Goal: Transaction & Acquisition: Purchase product/service

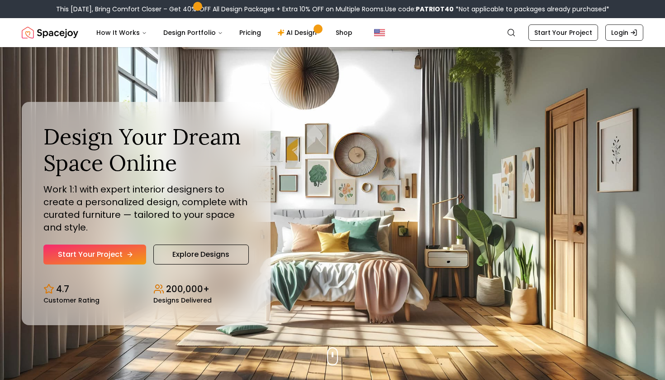
click at [99, 257] on link "Start Your Project" at bounding box center [94, 254] width 103 height 20
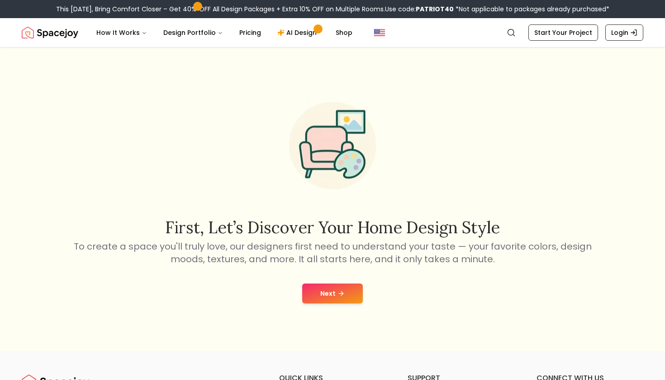
click at [340, 290] on icon at bounding box center [340, 293] width 7 height 7
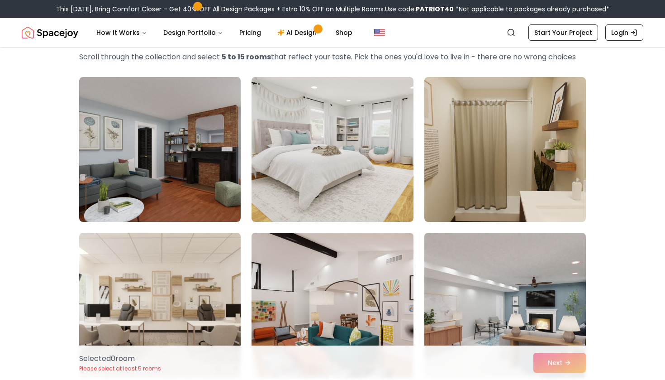
scroll to position [46, 0]
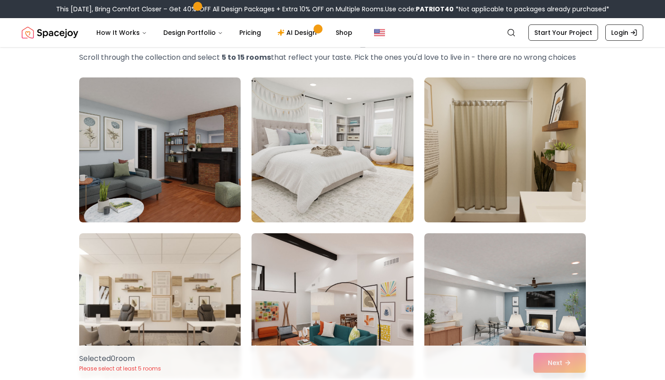
click at [332, 172] on img at bounding box center [332, 150] width 170 height 152
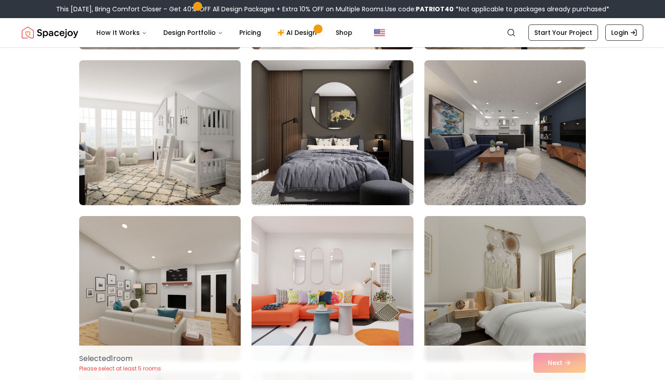
scroll to position [531, 0]
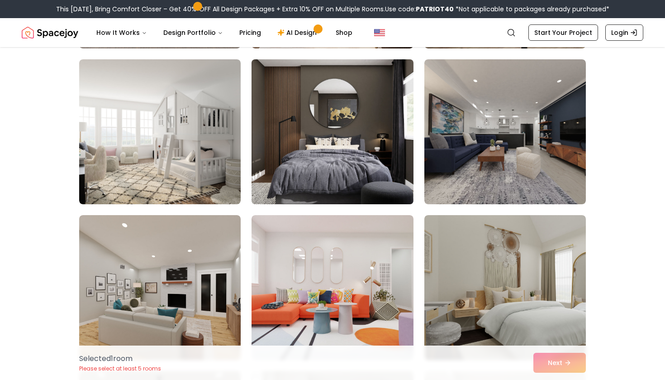
click at [326, 178] on img at bounding box center [332, 132] width 170 height 152
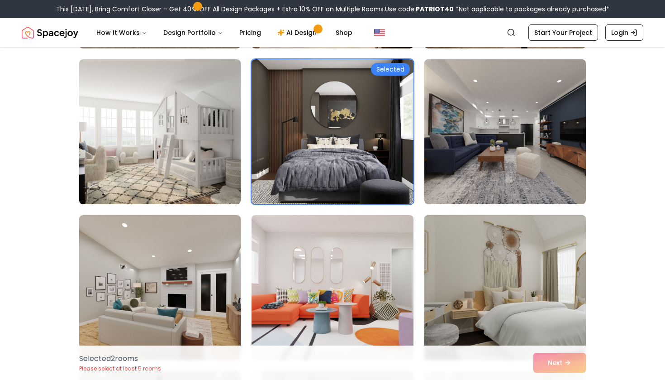
click at [481, 254] on img at bounding box center [505, 287] width 170 height 152
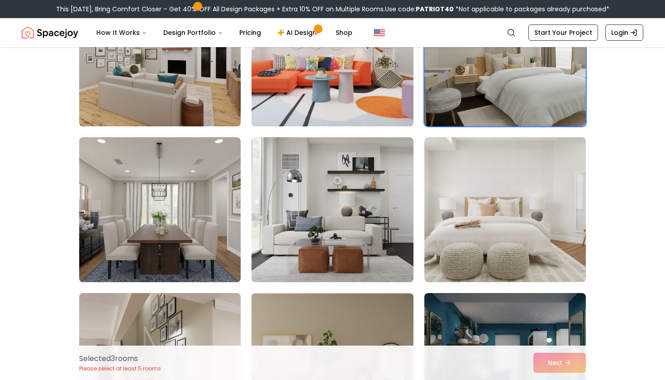
scroll to position [776, 0]
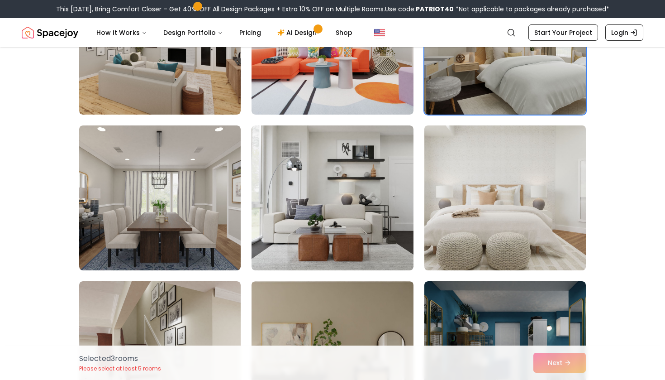
click at [477, 239] on img at bounding box center [505, 198] width 170 height 152
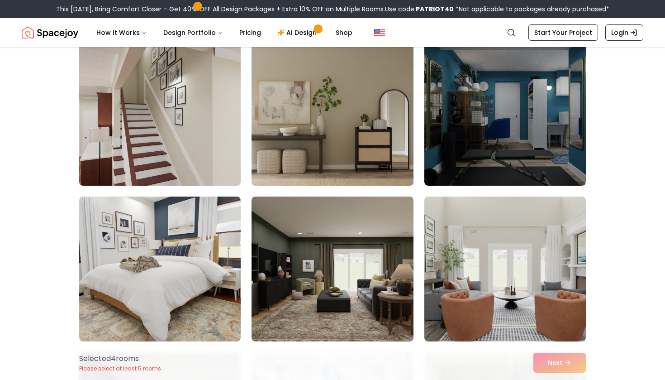
scroll to position [1019, 0]
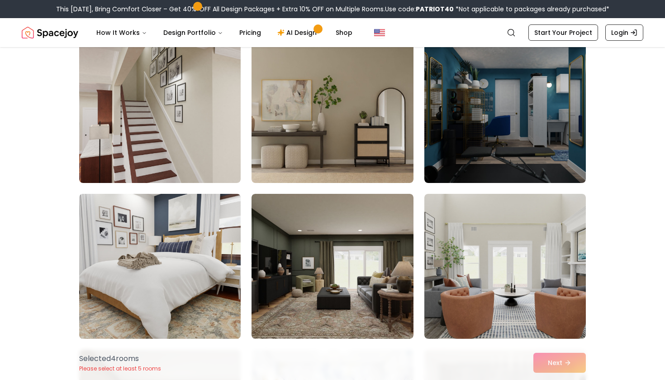
click at [214, 265] on img at bounding box center [160, 266] width 170 height 152
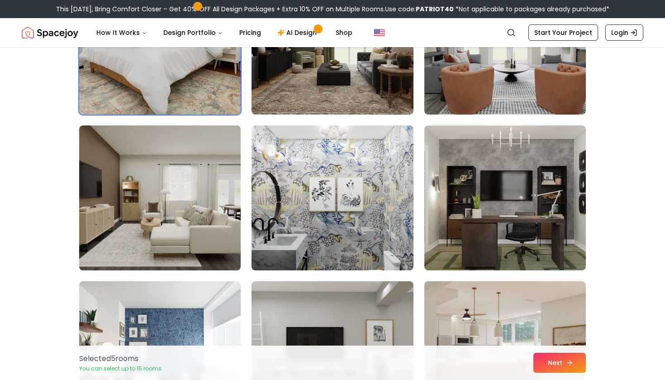
scroll to position [1245, 0]
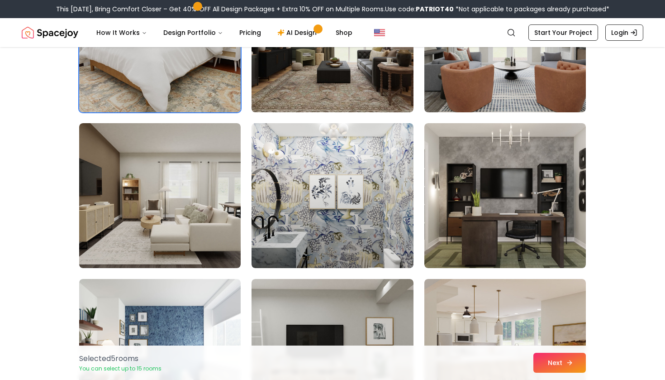
click at [573, 358] on button "Next" at bounding box center [559, 362] width 52 height 20
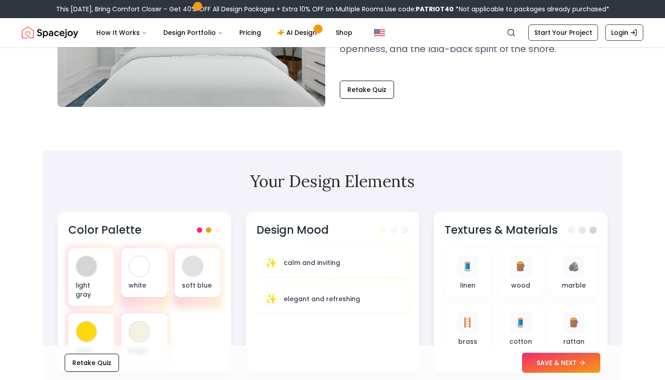
scroll to position [171, 0]
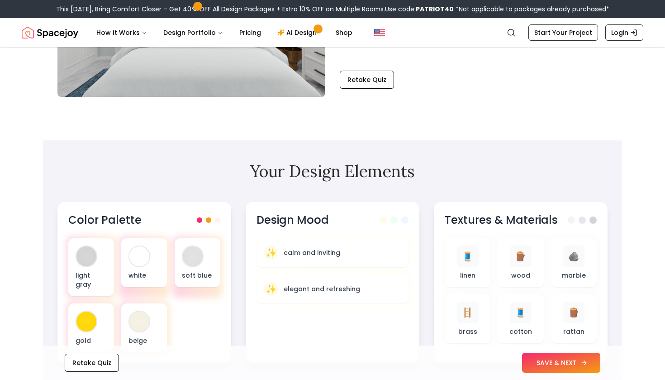
click at [551, 359] on button "SAVE & NEXT" at bounding box center [561, 362] width 78 height 20
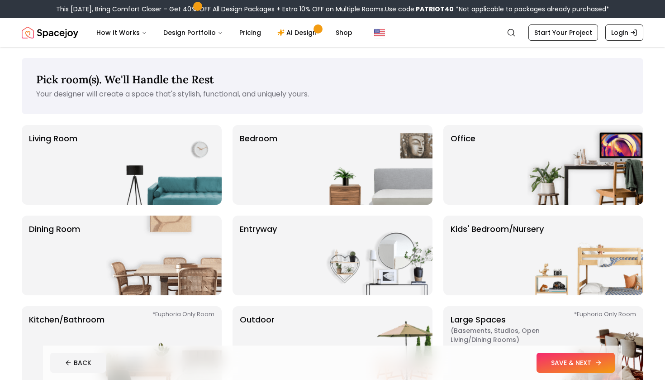
click at [550, 367] on button "SAVE & NEXT" at bounding box center [576, 362] width 78 height 20
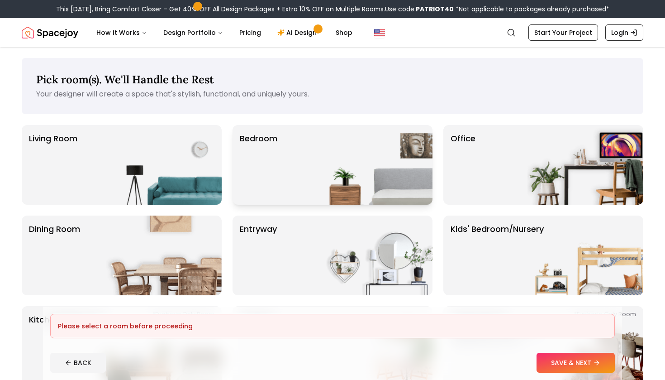
click at [313, 188] on div "Bedroom" at bounding box center [333, 165] width 200 height 80
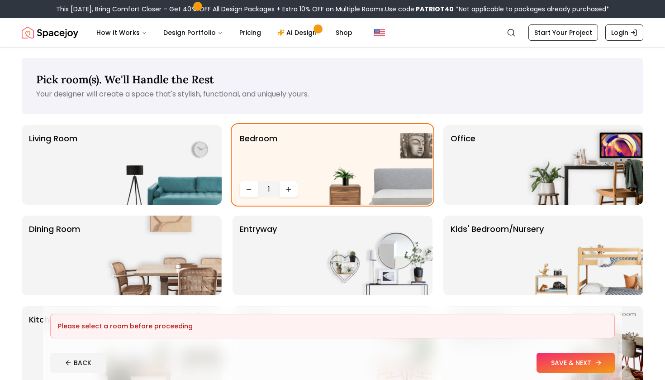
click at [567, 357] on button "SAVE & NEXT" at bounding box center [576, 362] width 78 height 20
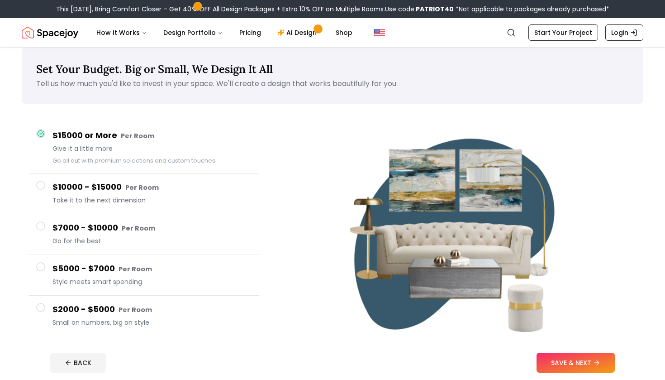
scroll to position [12, 0]
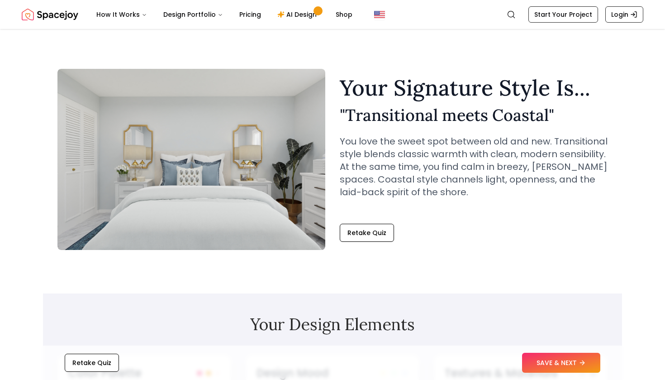
scroll to position [171, 0]
